Goal: Task Accomplishment & Management: Manage account settings

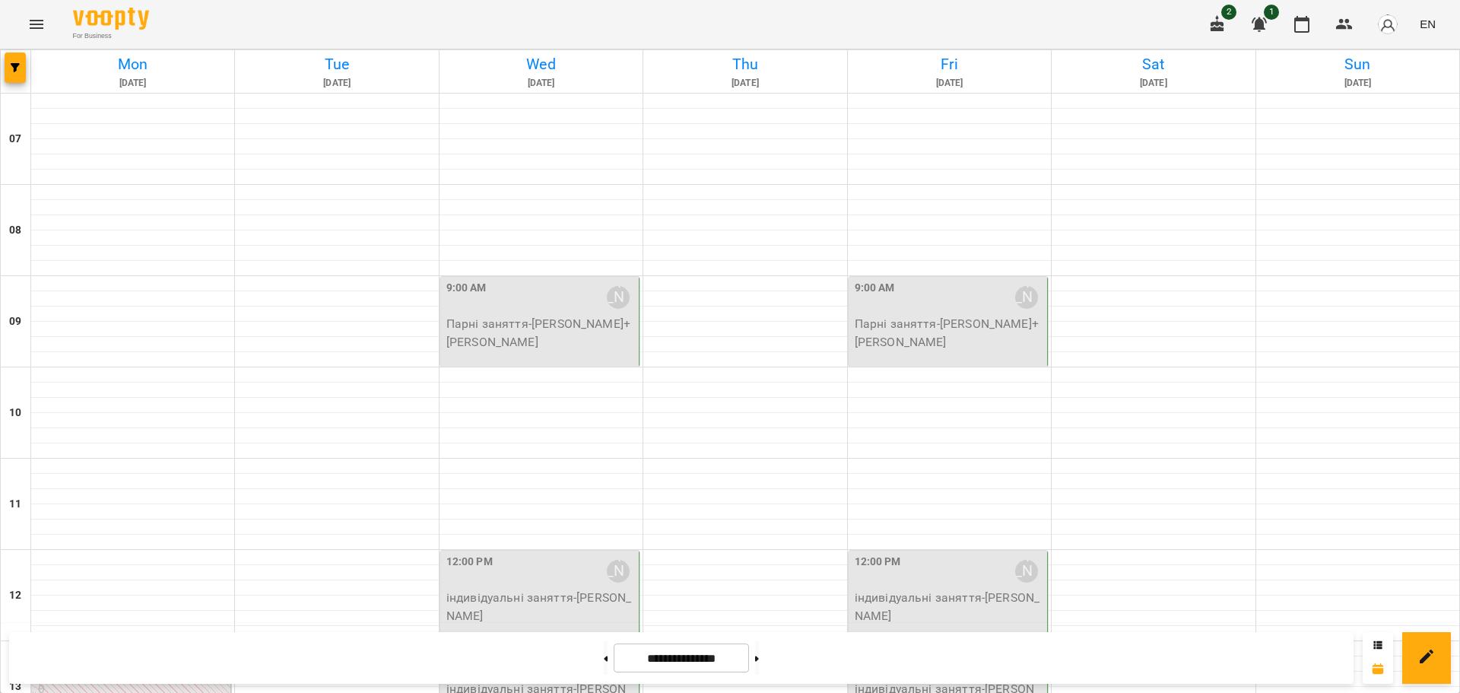
scroll to position [760, 0]
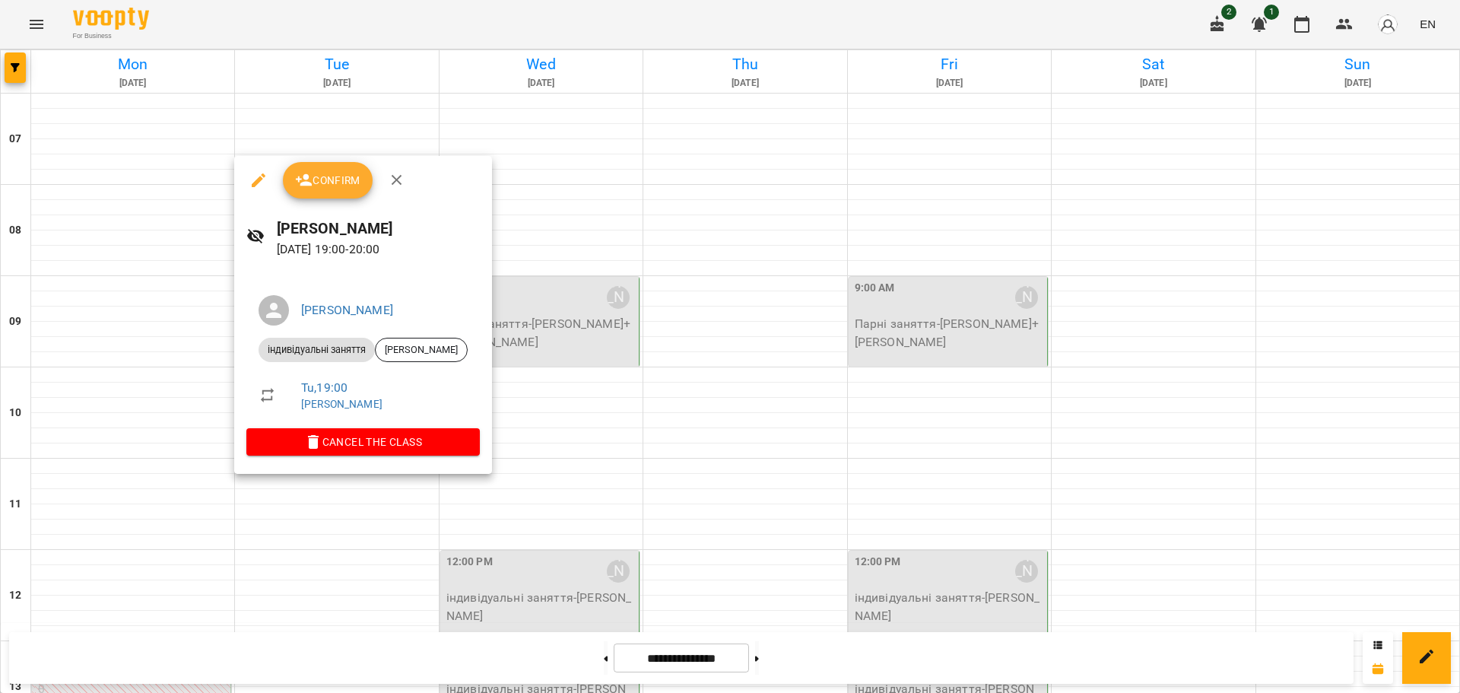
click at [321, 176] on span "Confirm" at bounding box center [327, 180] width 65 height 18
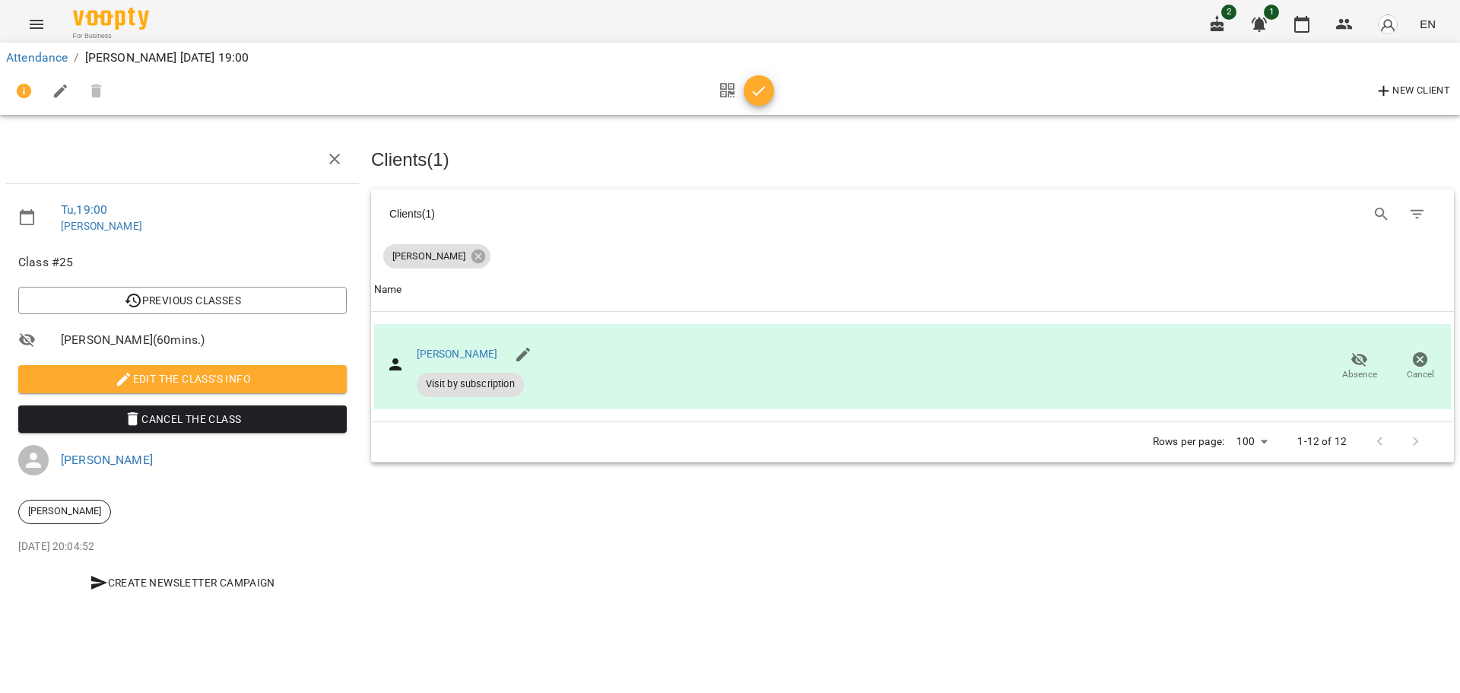
click at [757, 90] on icon "button" at bounding box center [759, 91] width 18 height 18
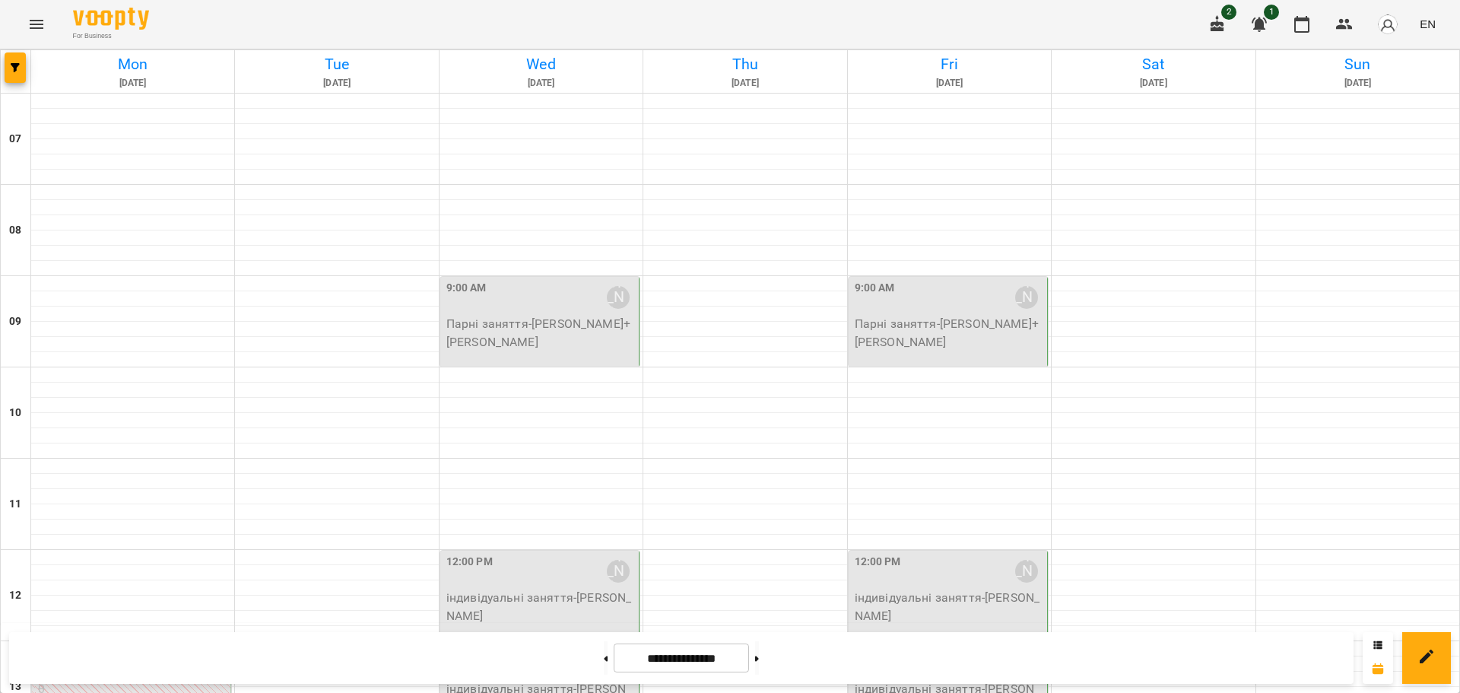
scroll to position [929, 0]
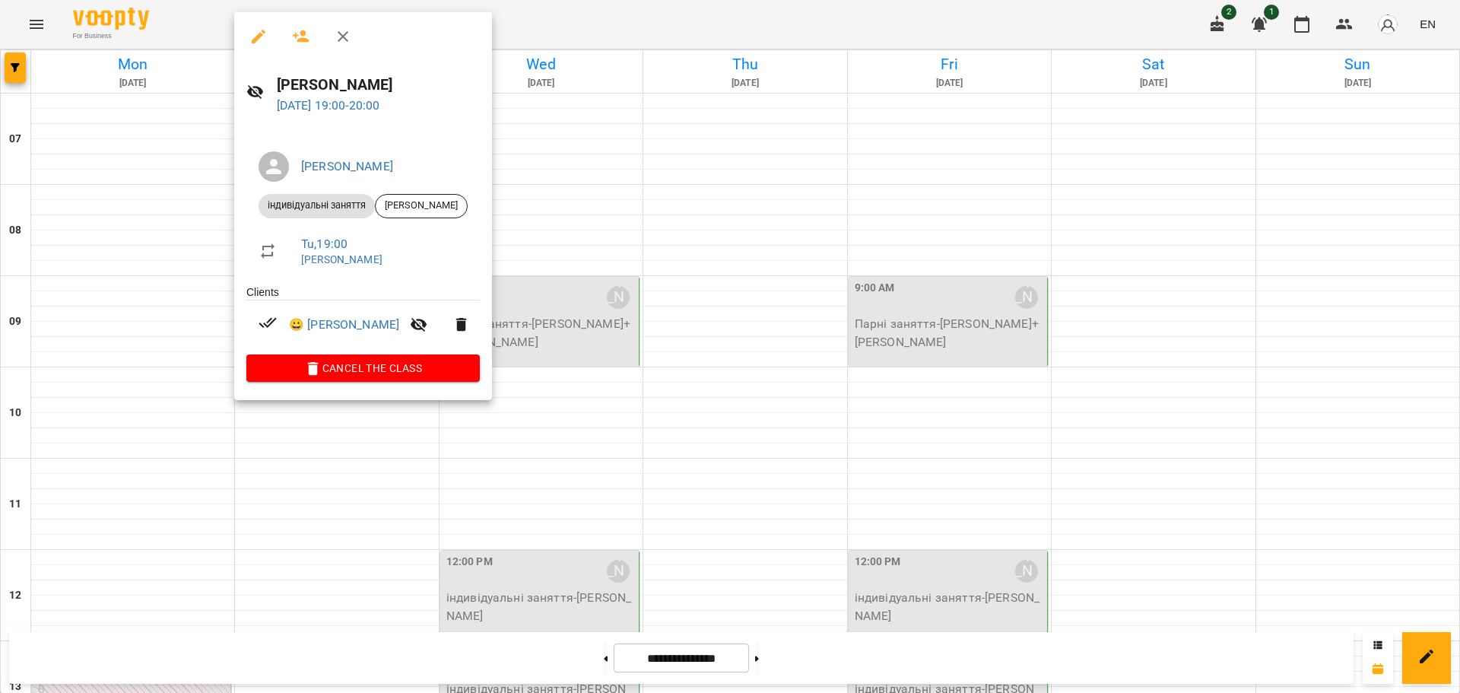
click at [738, 322] on div at bounding box center [730, 346] width 1460 height 693
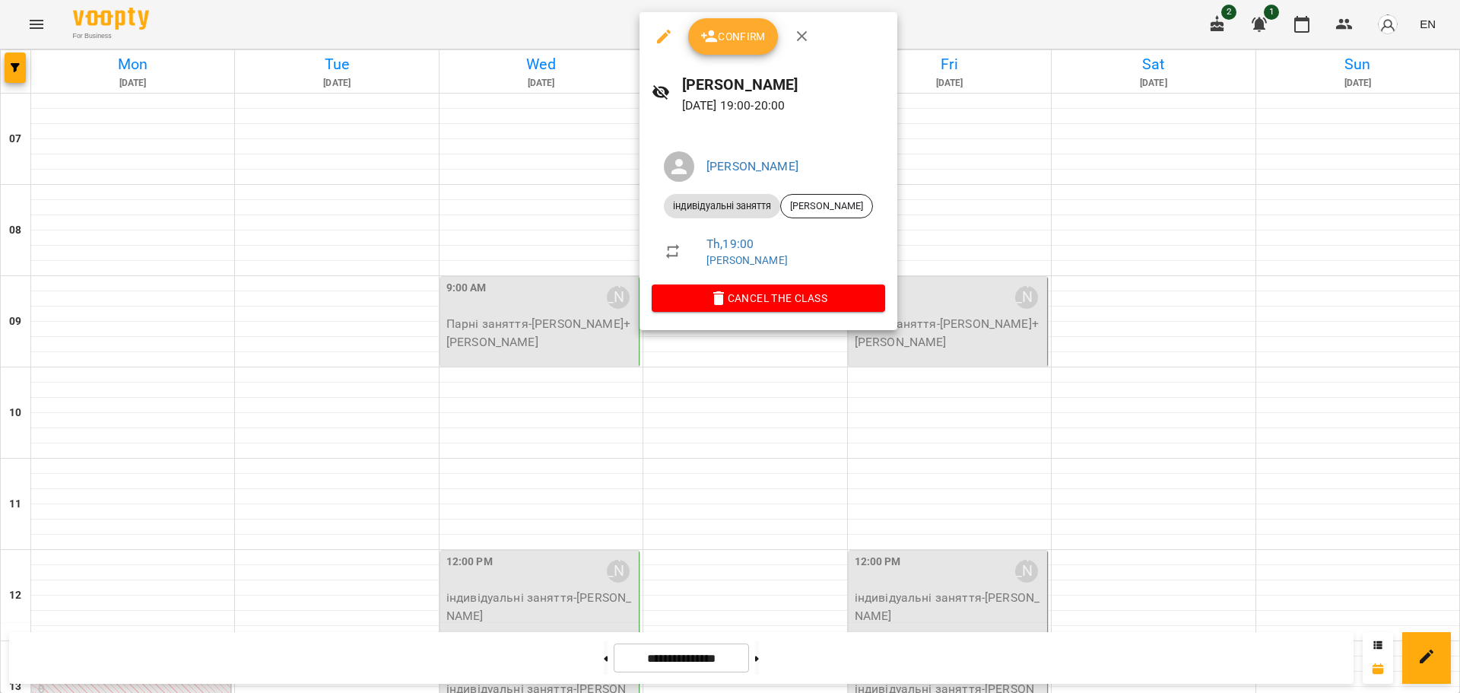
click at [323, 316] on div at bounding box center [730, 346] width 1460 height 693
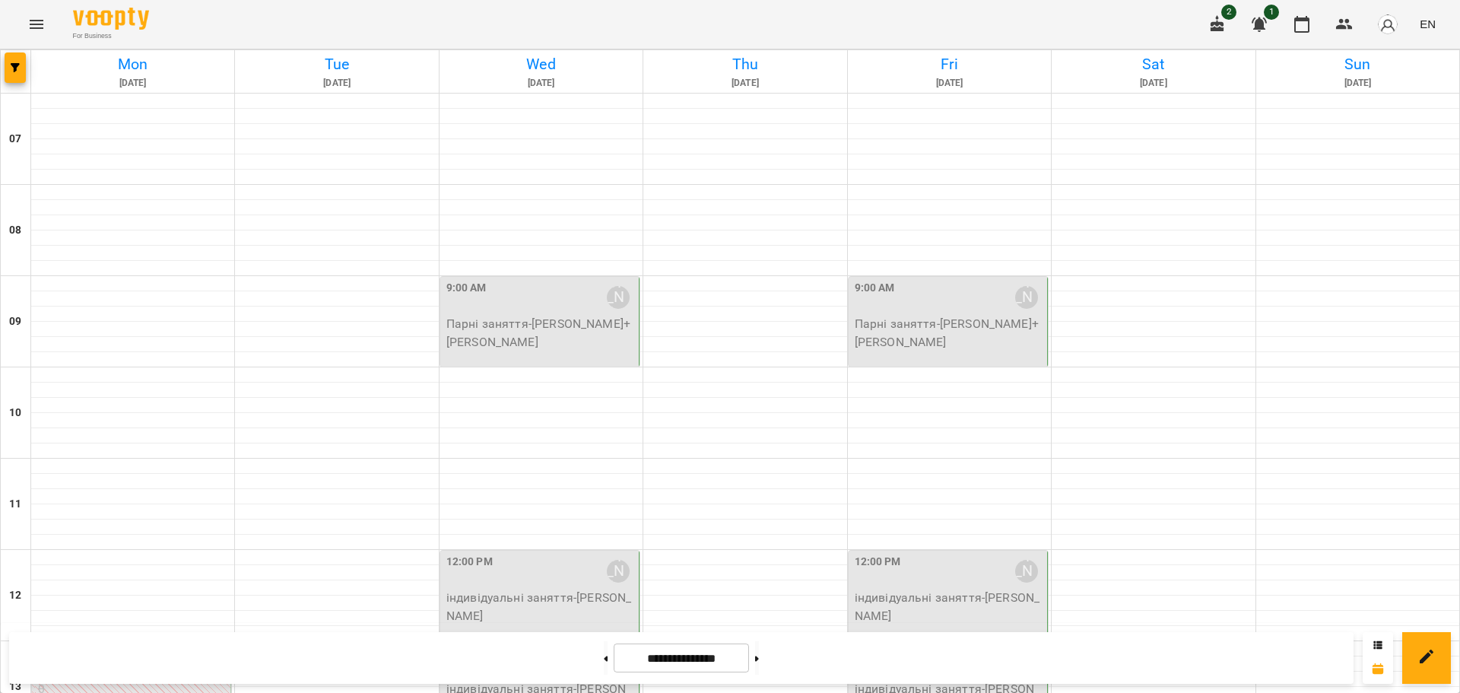
scroll to position [625, 0]
click at [605, 659] on icon at bounding box center [607, 658] width 4 height 5
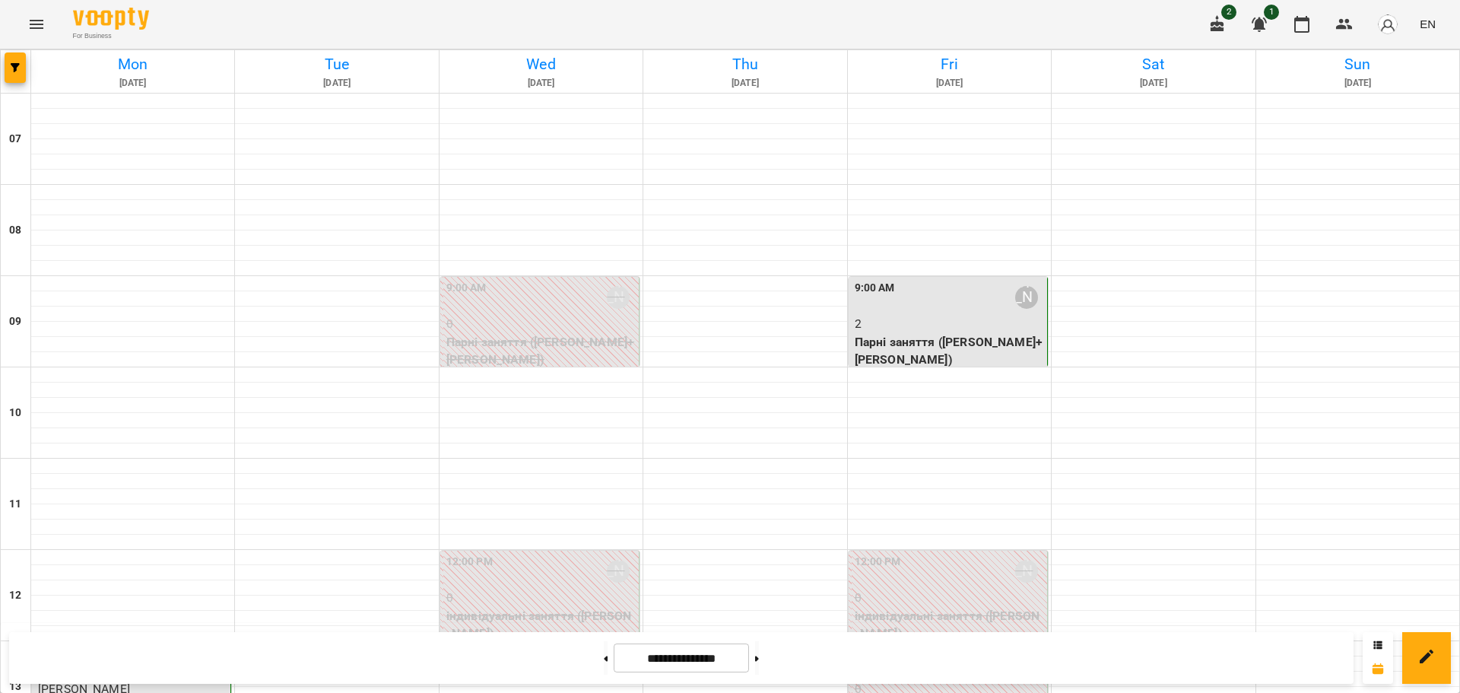
scroll to position [929, 0]
click at [759, 650] on button at bounding box center [757, 657] width 4 height 33
type input "**********"
